Goal: Information Seeking & Learning: Learn about a topic

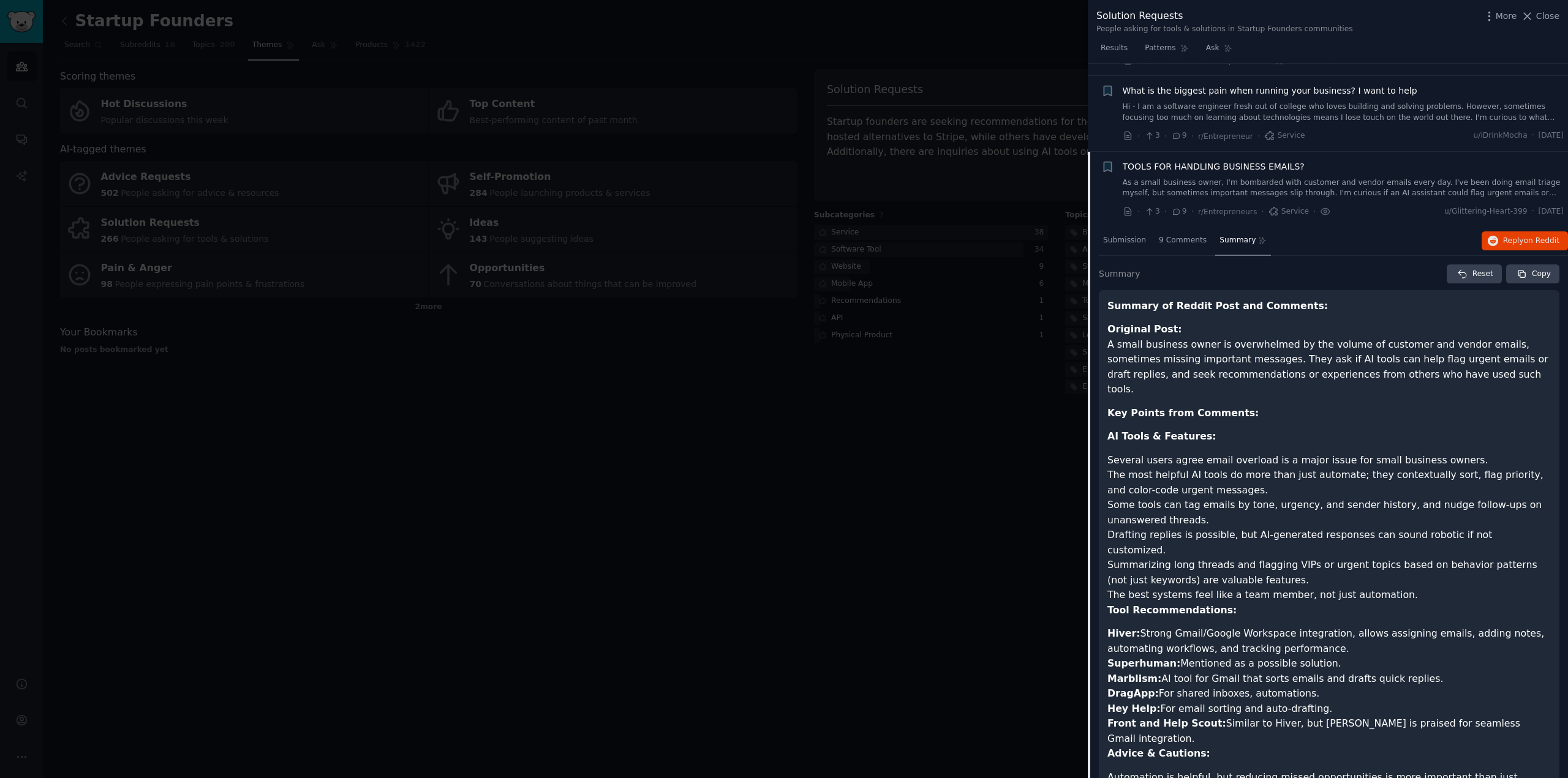
scroll to position [521, 0]
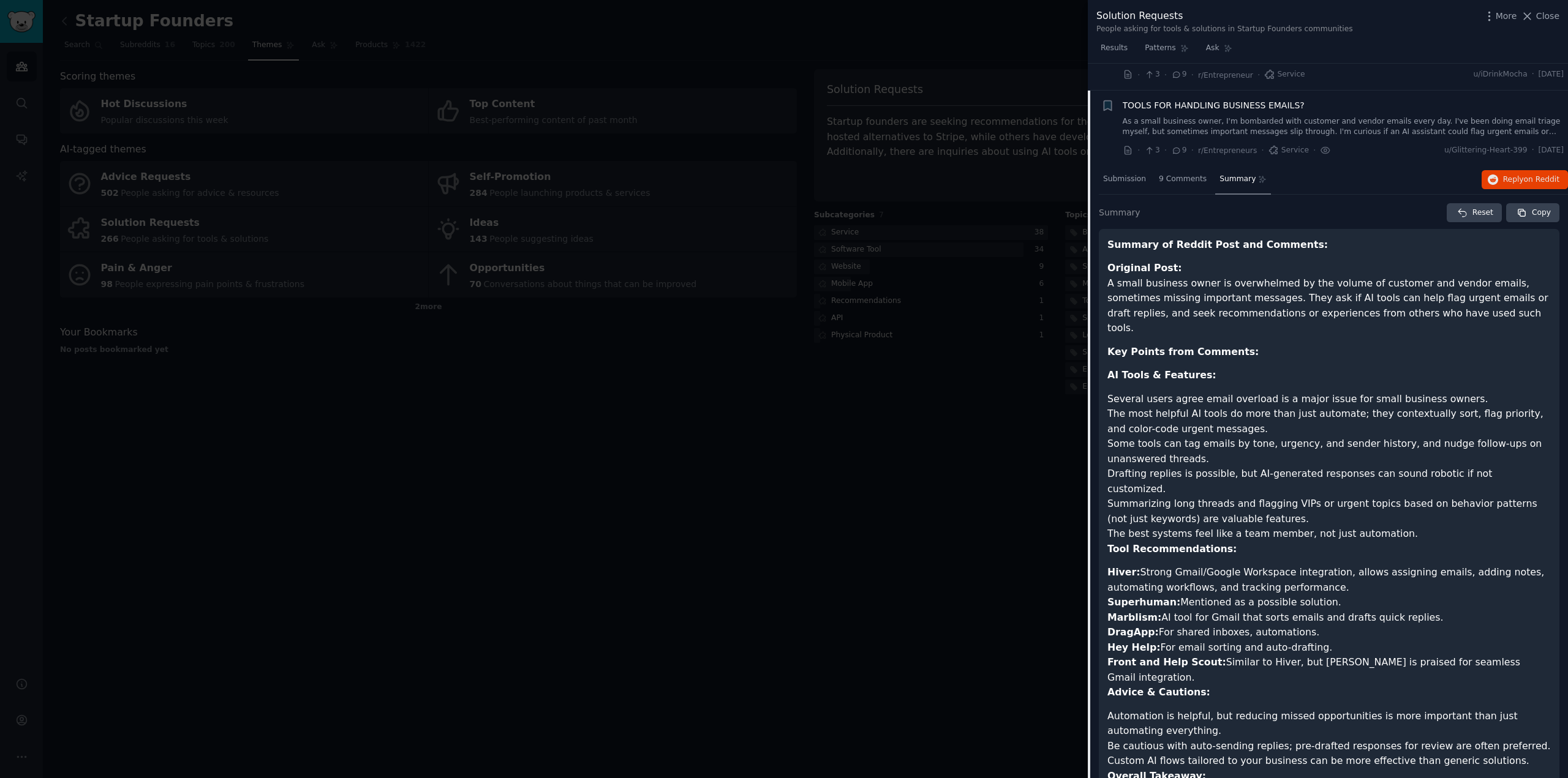
drag, startPoint x: 1540, startPoint y: 19, endPoint x: 1488, endPoint y: 129, distance: 121.7
click at [1540, 19] on span "Close" at bounding box center [1548, 16] width 23 height 13
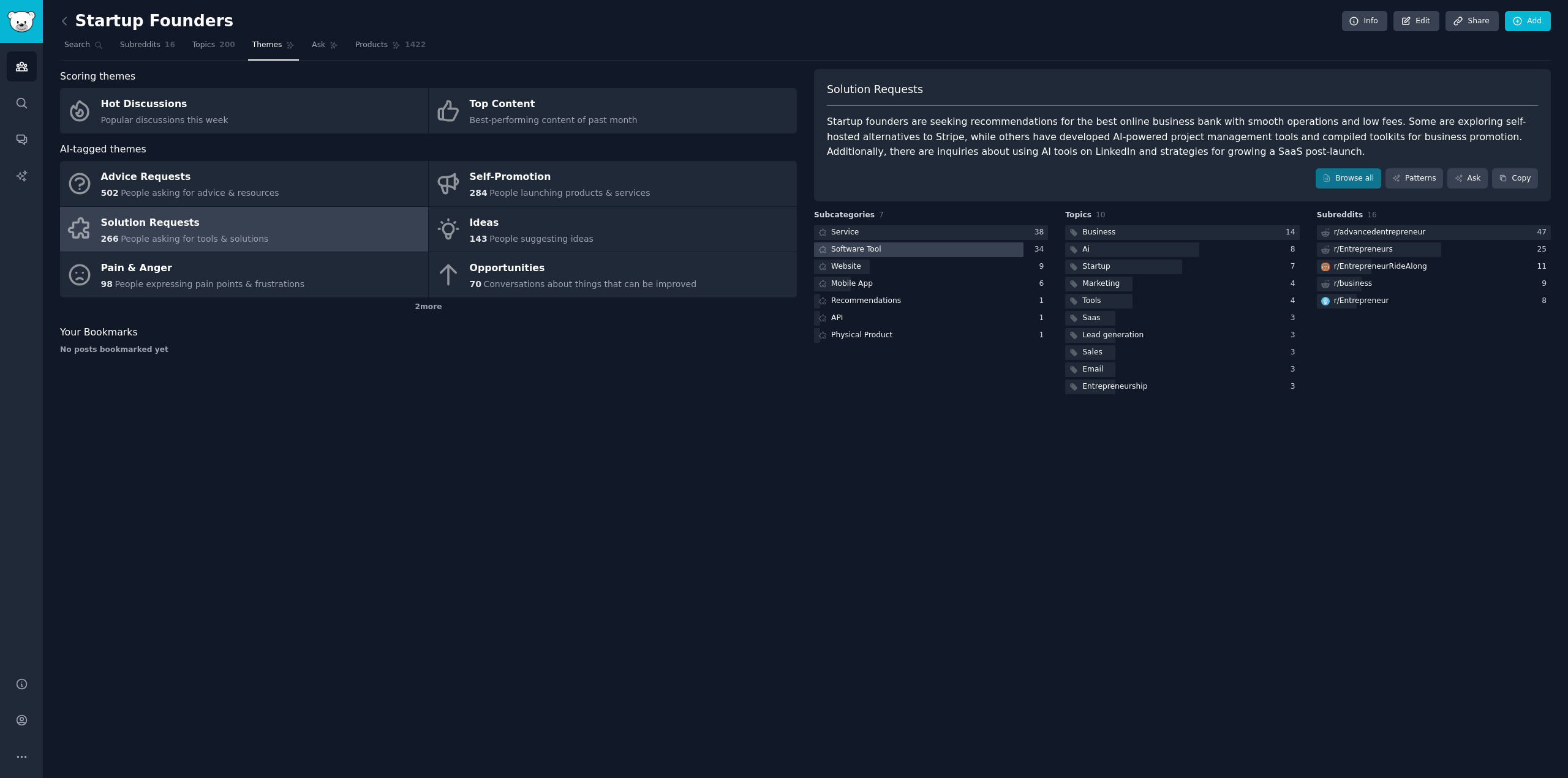
click at [908, 249] on div at bounding box center [919, 250] width 209 height 16
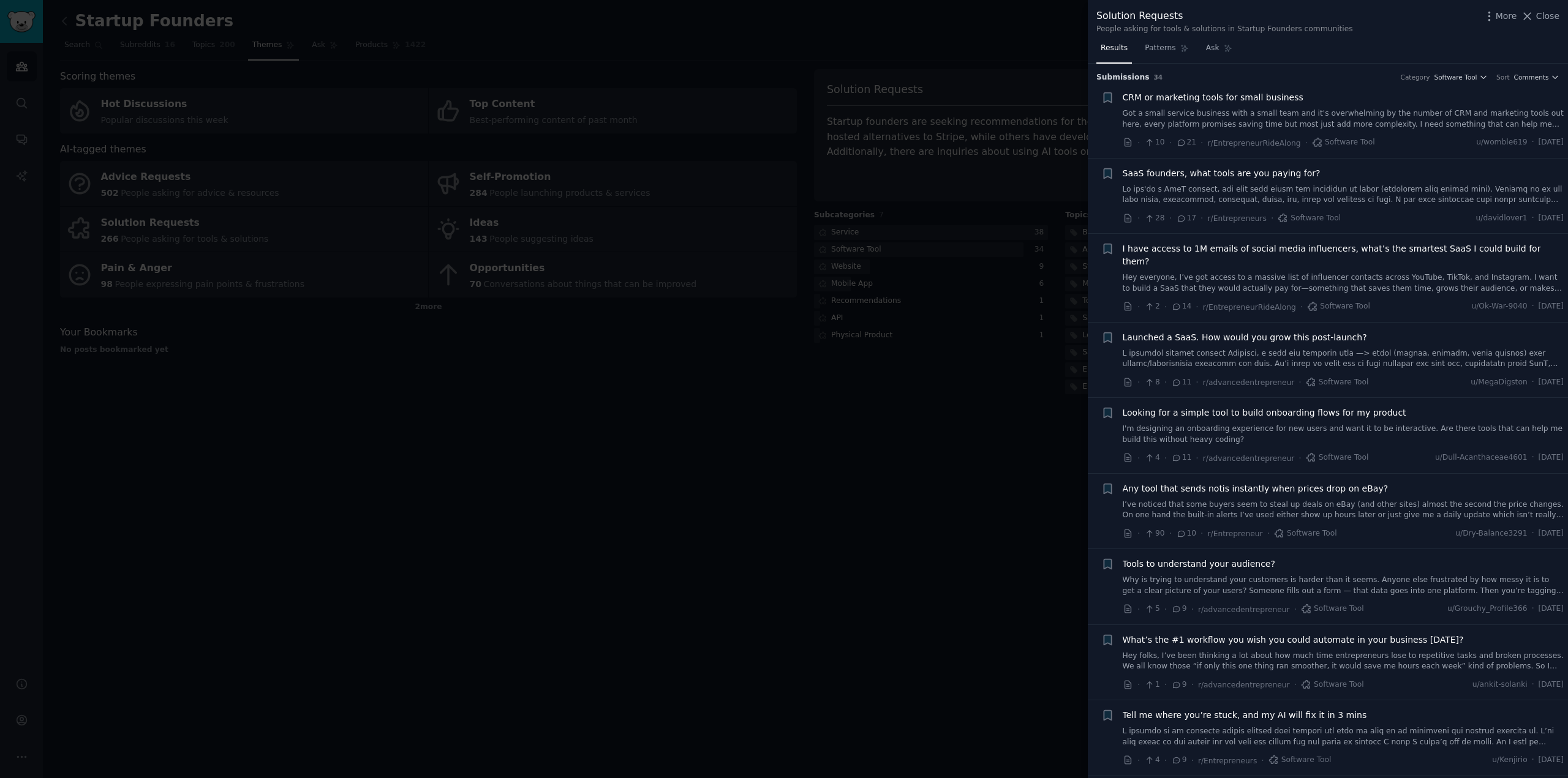
click at [1252, 174] on span "SaaS founders, what tools are you paying for?" at bounding box center [1221, 174] width 198 height 13
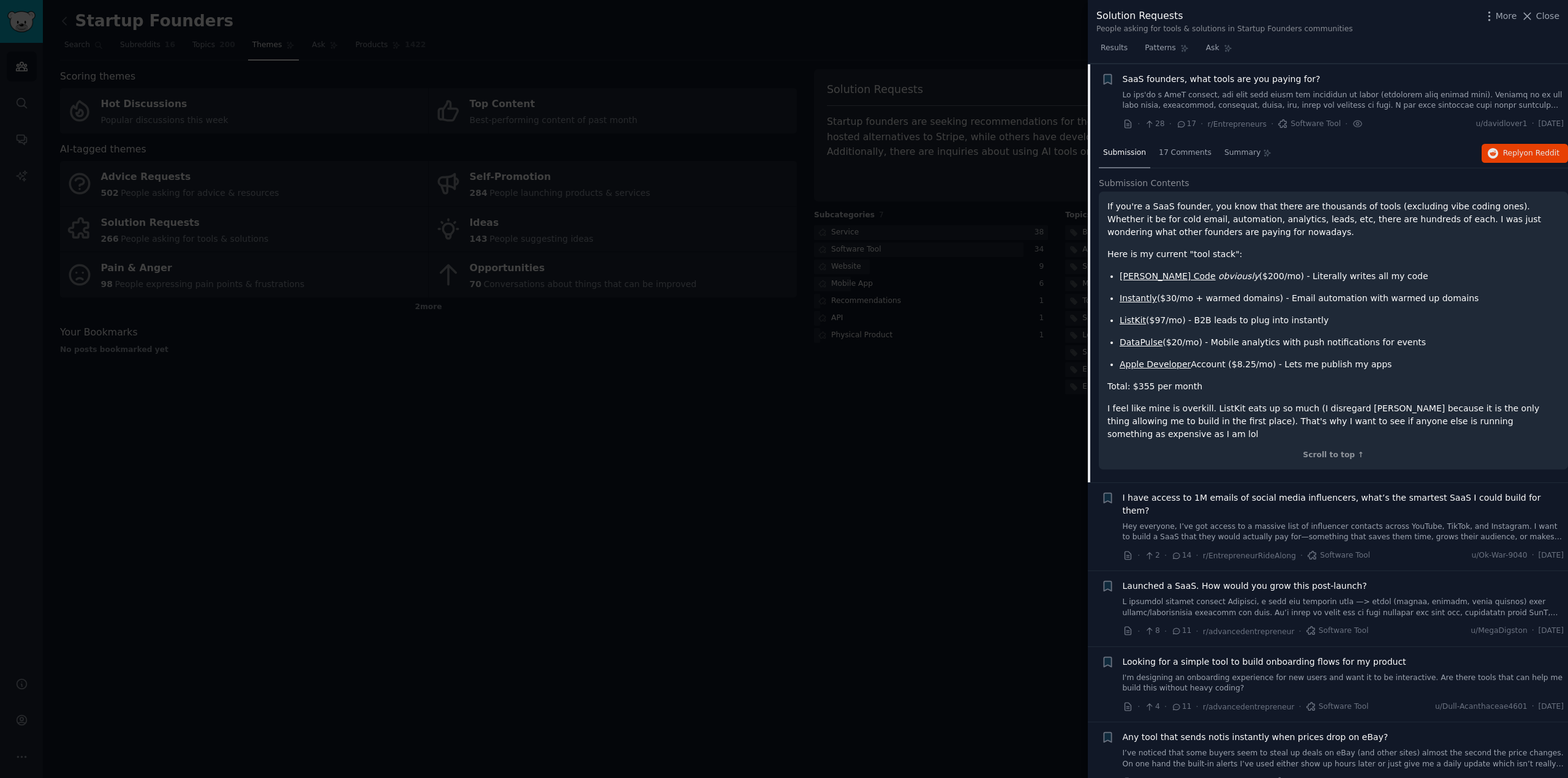
scroll to position [94, 0]
click at [1188, 157] on span "17 Comments" at bounding box center [1185, 153] width 53 height 11
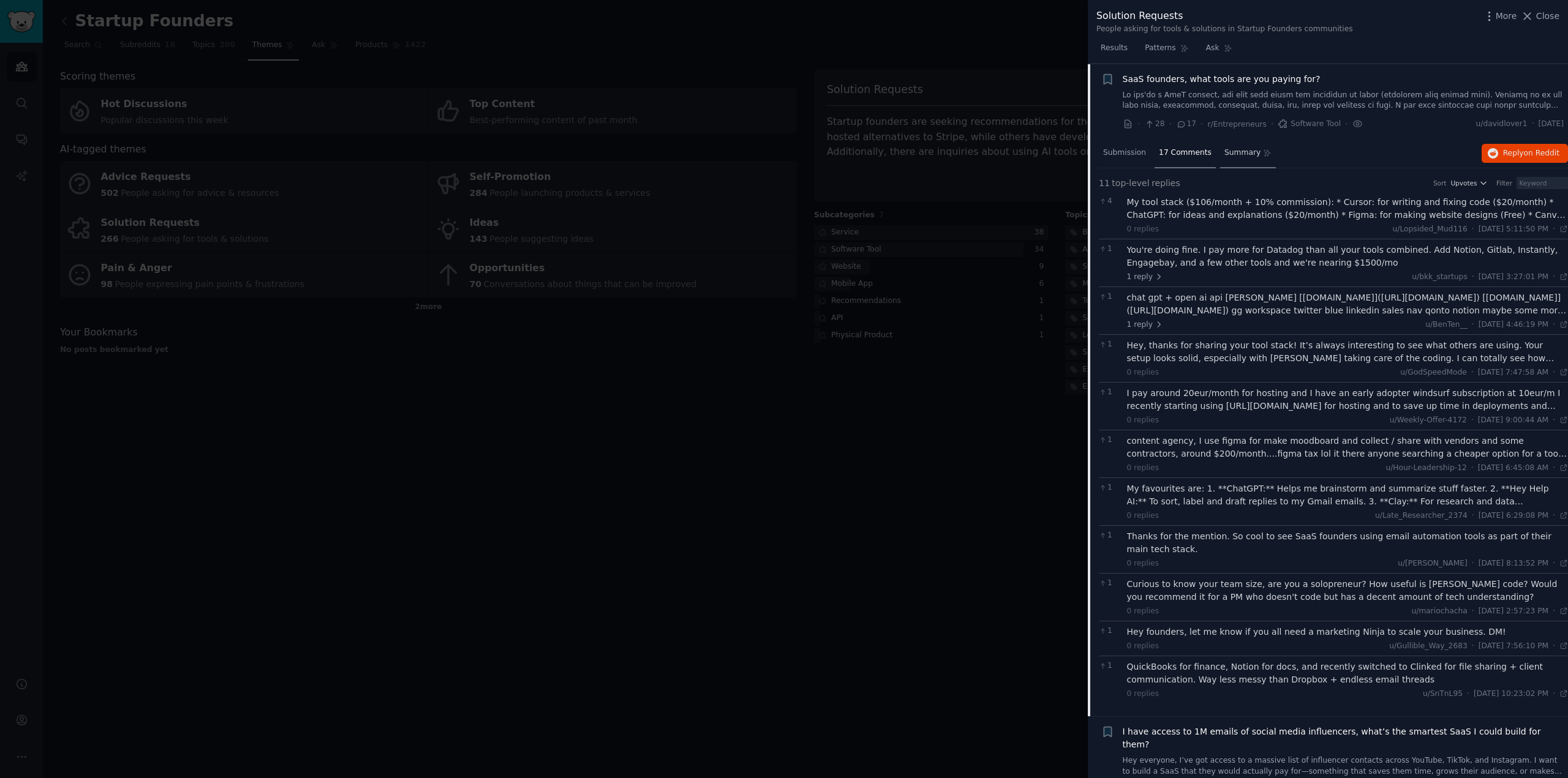
click at [1232, 148] on span "Summary" at bounding box center [1243, 153] width 36 height 11
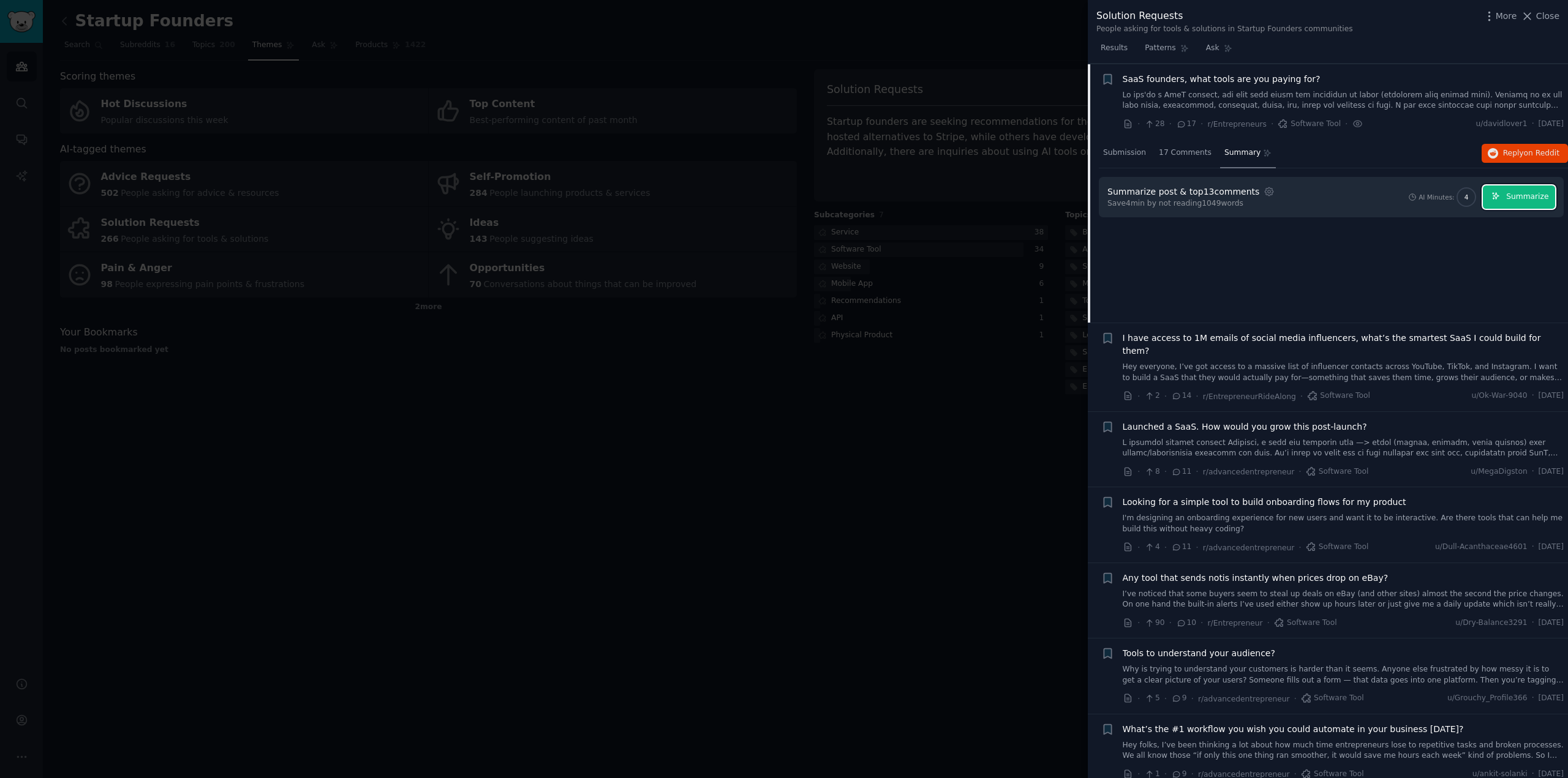
click at [1517, 192] on span "Summarize" at bounding box center [1527, 197] width 42 height 11
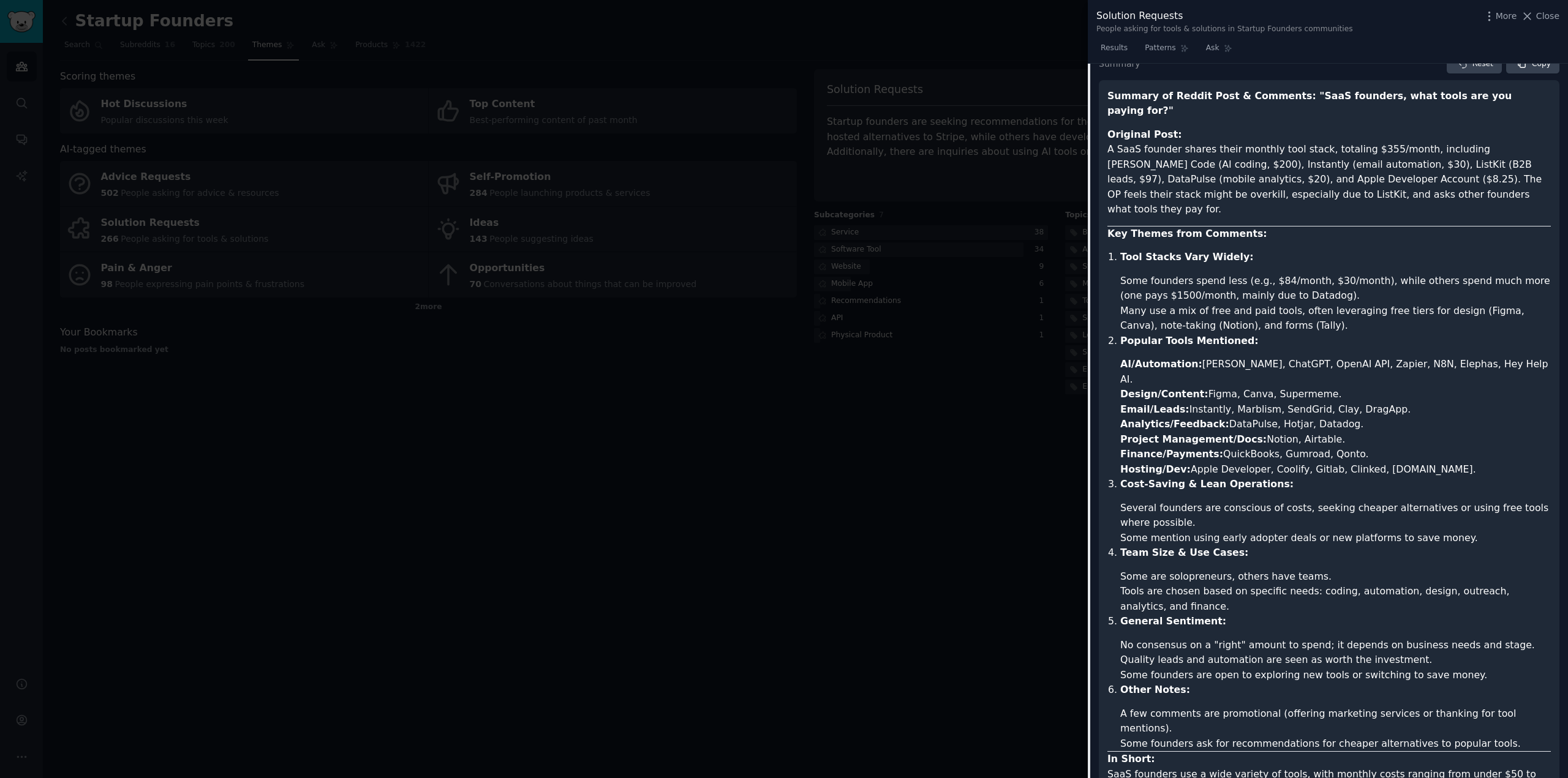
scroll to position [339, 0]
